Goal: Transaction & Acquisition: Purchase product/service

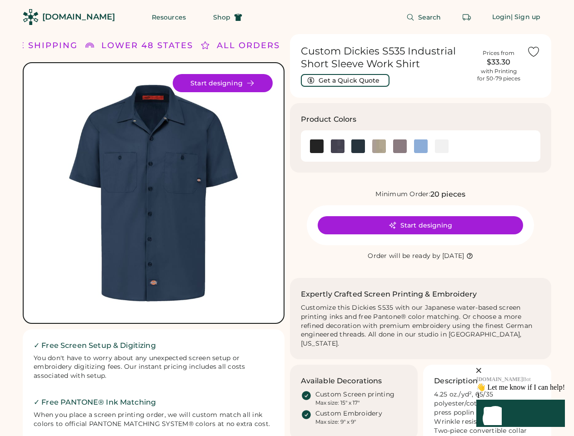
click at [287, 218] on div "FREE SHIPPING LOWER 48 STATES ALL ORDERS FREE SHIPPING LOWER 48 STATES ALL ORDE…" at bounding box center [287, 289] width 529 height 511
click at [287, 235] on div "FREE SHIPPING LOWER 48 STATES ALL ORDERS FREE SHIPPING LOWER 48 STATES ALL ORDE…" at bounding box center [287, 289] width 529 height 511
click at [154, 235] on img at bounding box center [154, 193] width 238 height 238
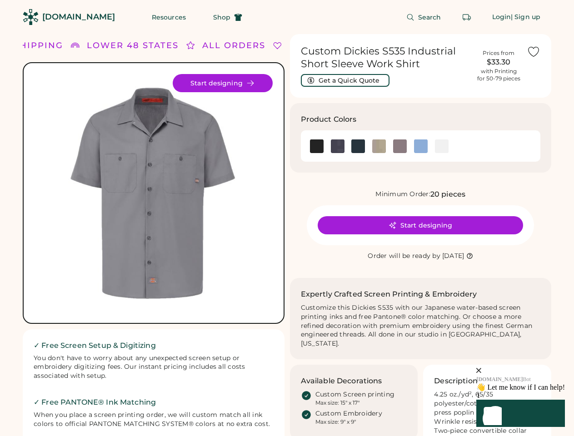
click at [154, 45] on div "LOWER 48 STATES" at bounding box center [133, 46] width 92 height 12
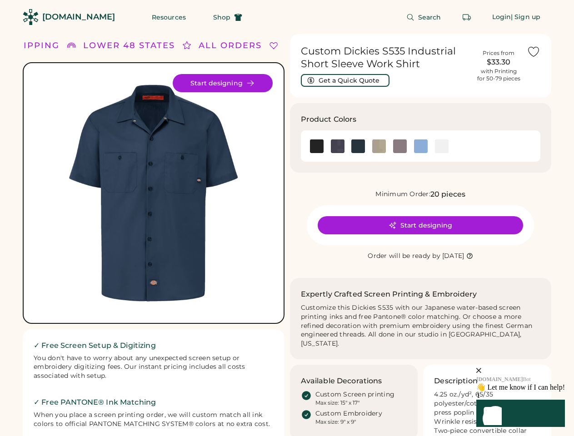
click at [287, 45] on div "FREE SHIPPING LOWER 48 STATES ALL ORDERS FREE SHIPPING LOWER 48 STATES ALL ORDE…" at bounding box center [287, 289] width 529 height 511
click at [39, 45] on div "FREE SHIPPING" at bounding box center [17, 46] width 78 height 12
click at [148, 45] on div "LOWER 48 STATES" at bounding box center [122, 46] width 92 height 12
click at [205, 45] on div "ALL ORDERS" at bounding box center [219, 46] width 63 height 12
click at [249, 45] on div "FREE SHIPPING LOWER 48 STATES ALL ORDERS FREE SHIPPING LOWER 48 STATES ALL ORDE…" at bounding box center [310, 46] width 686 height 12
